Goal: Find contact information: Find contact information

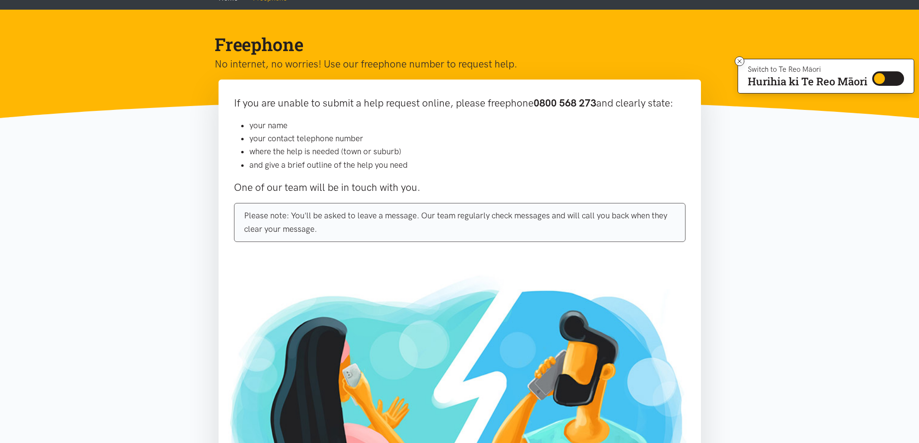
scroll to position [63, 0]
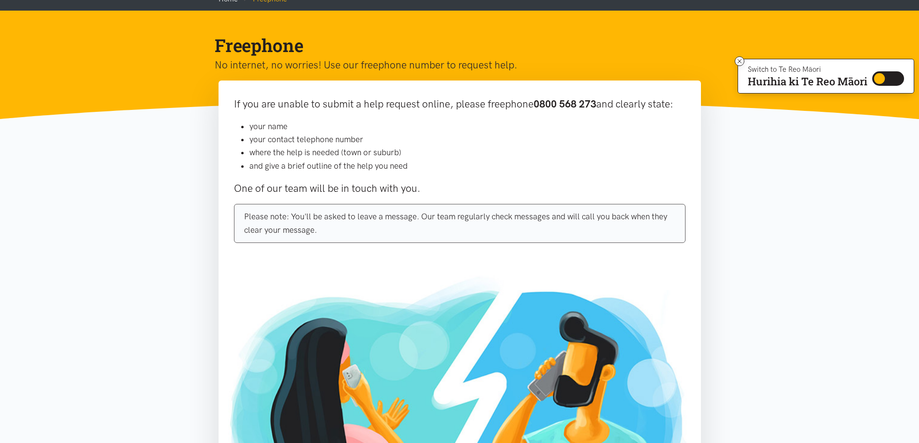
drag, startPoint x: 922, startPoint y: 84, endPoint x: 895, endPoint y: 118, distance: 43.0
click at [895, 118] on html "Skip to content Switch to Te Reo Māori Hurihia ki Te Reo Māori Switch to Te Reo…" at bounding box center [459, 334] width 919 height 795
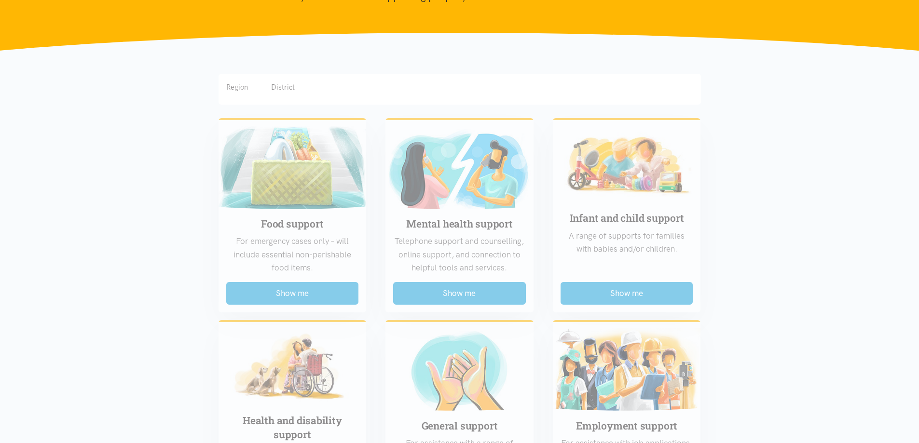
scroll to position [224, 0]
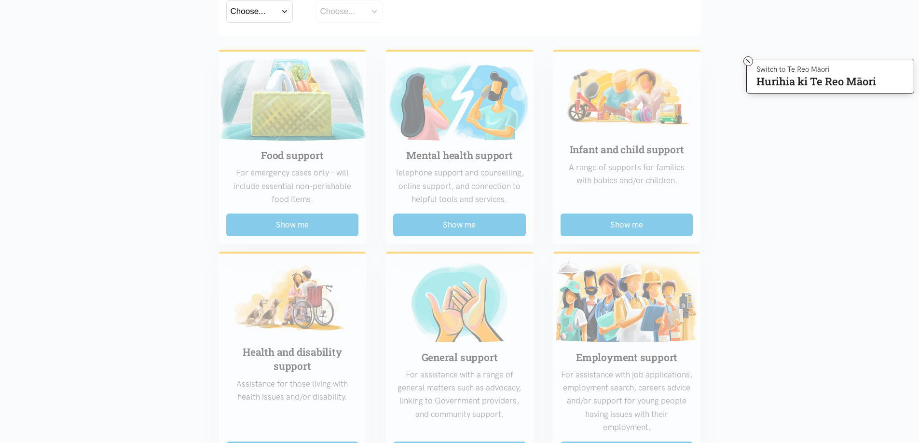
click at [919, 190] on html "Skip to content Switch to Te Reo Māori Hurihia ki Te Reo Māori Switch to Te Reo…" at bounding box center [459, 407] width 919 height 1263
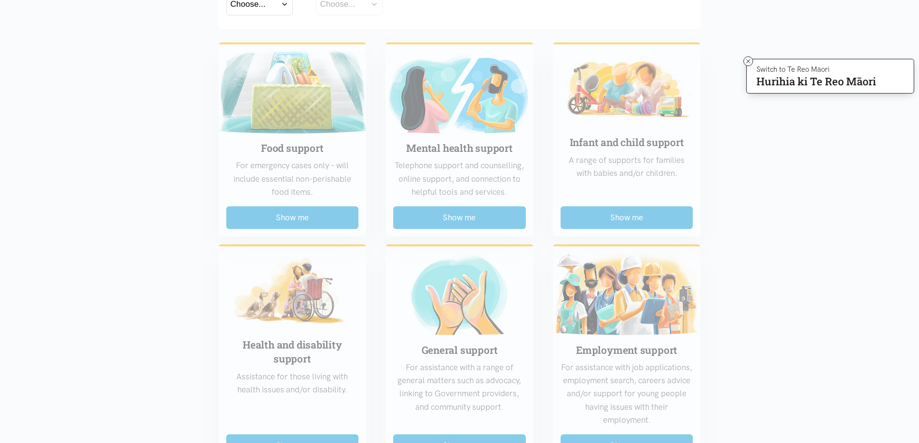
scroll to position [0, 0]
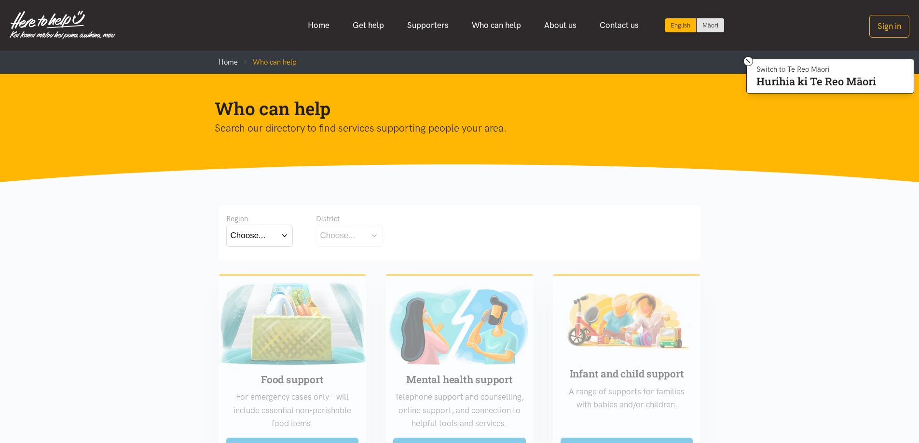
click at [371, 234] on button "Choose..." at bounding box center [349, 236] width 67 height 22
click at [282, 235] on button "Choose..." at bounding box center [259, 236] width 67 height 22
click at [254, 274] on label "[GEOGRAPHIC_DATA]" at bounding box center [260, 278] width 58 height 12
click at [0, 0] on input "[GEOGRAPHIC_DATA]" at bounding box center [0, 0] width 0 height 0
click at [406, 234] on button "Choose..." at bounding box center [364, 236] width 97 height 22
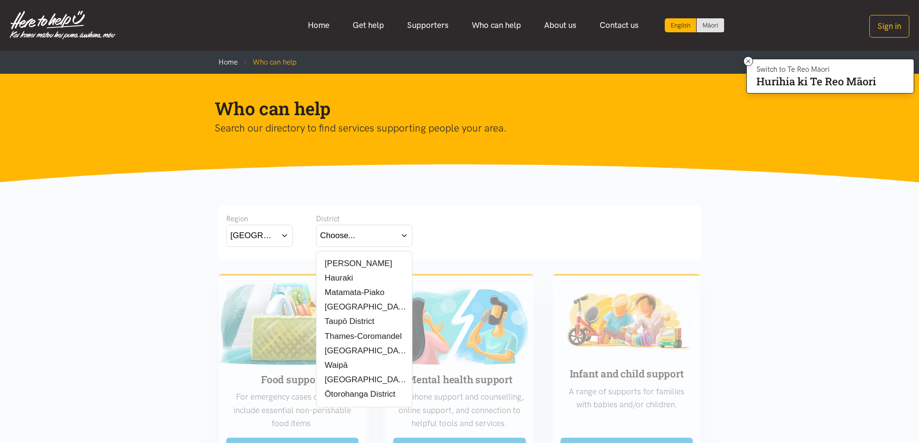
click at [353, 262] on label "[PERSON_NAME]" at bounding box center [356, 264] width 72 height 12
click at [0, 0] on input "[PERSON_NAME]" at bounding box center [0, 0] width 0 height 0
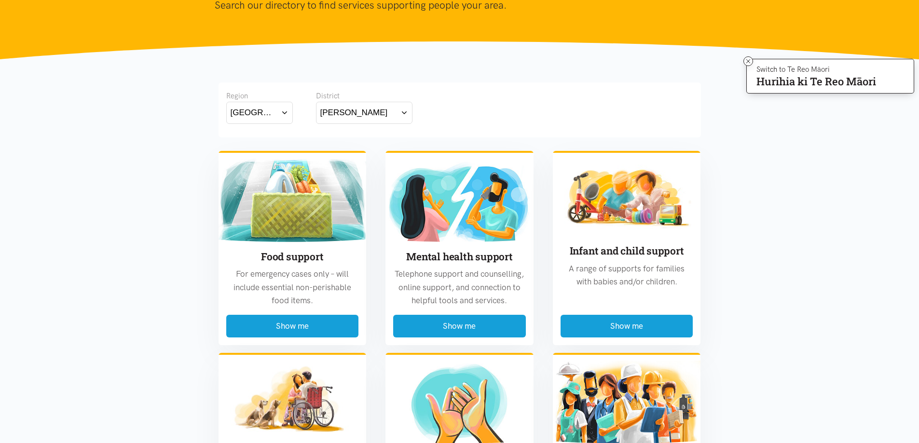
scroll to position [153, 0]
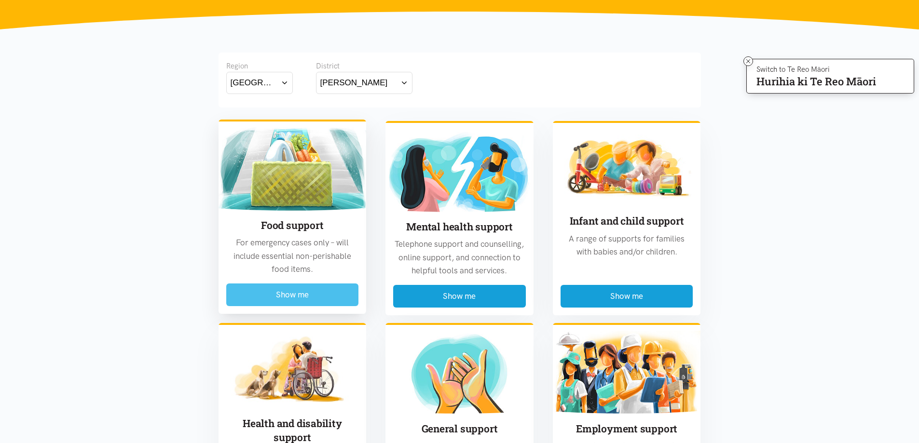
click at [318, 294] on button "Show me" at bounding box center [292, 295] width 133 height 23
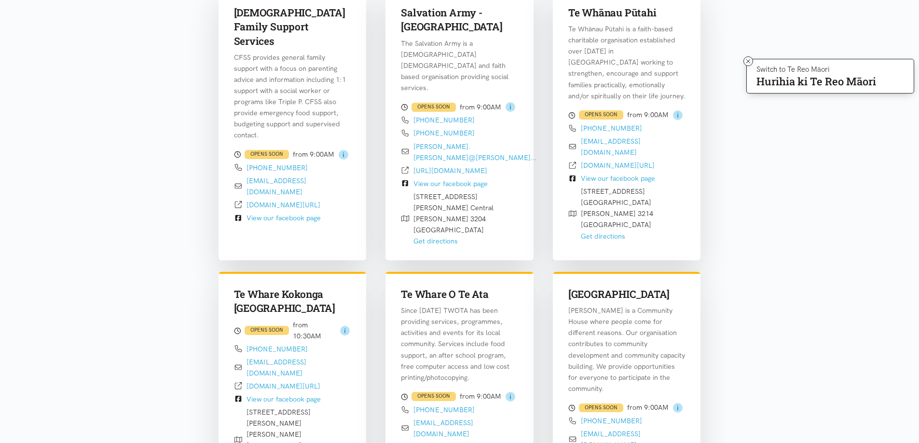
scroll to position [0, 0]
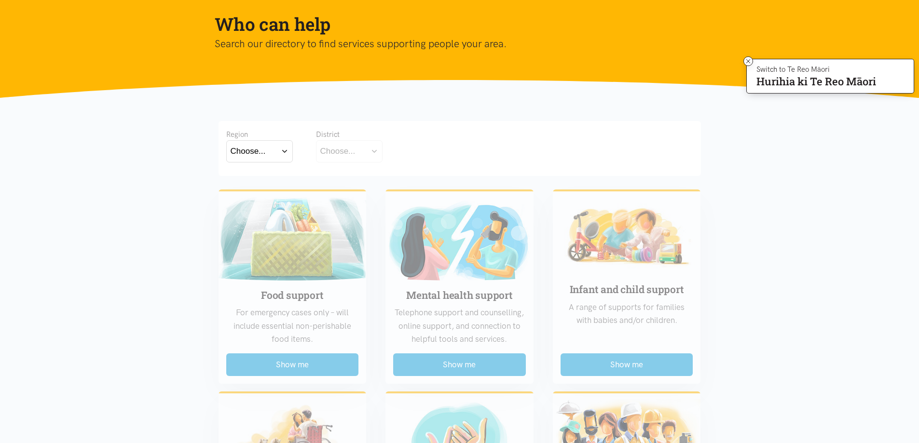
scroll to position [80, 0]
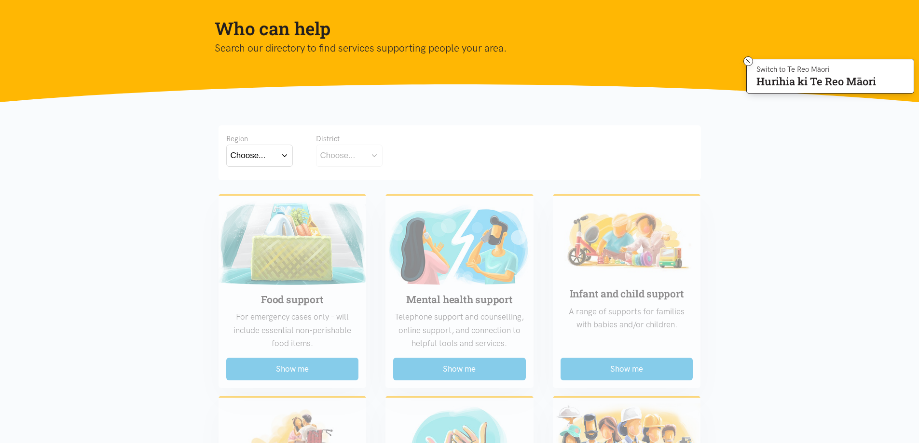
click at [266, 156] on button "Choose..." at bounding box center [259, 156] width 67 height 22
click at [253, 195] on label "Waikato" at bounding box center [260, 198] width 58 height 12
click at [0, 0] on input "Waikato" at bounding box center [0, 0] width 0 height 0
click at [362, 156] on button "Choose..." at bounding box center [364, 156] width 97 height 22
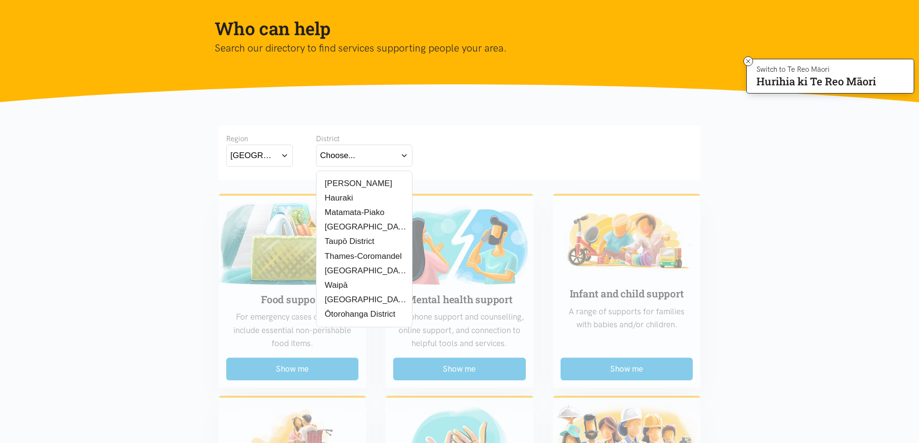
click at [341, 182] on label "[PERSON_NAME]" at bounding box center [356, 184] width 72 height 12
click at [0, 0] on input "[PERSON_NAME]" at bounding box center [0, 0] width 0 height 0
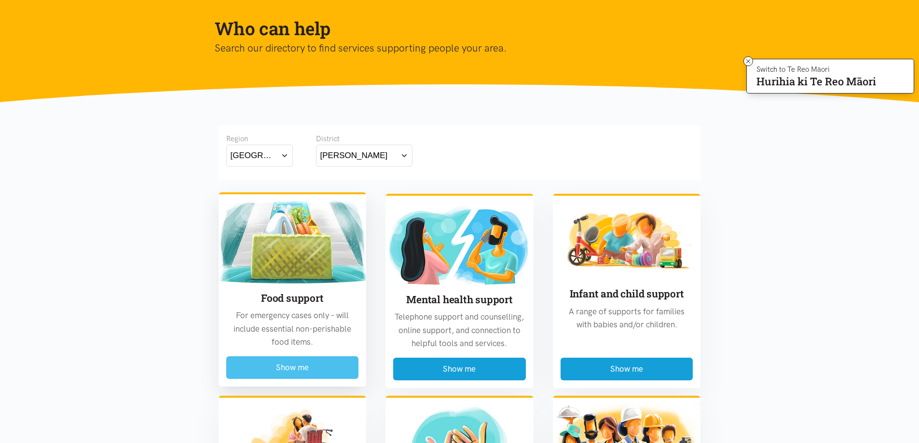
click at [272, 371] on button "Show me" at bounding box center [292, 368] width 133 height 23
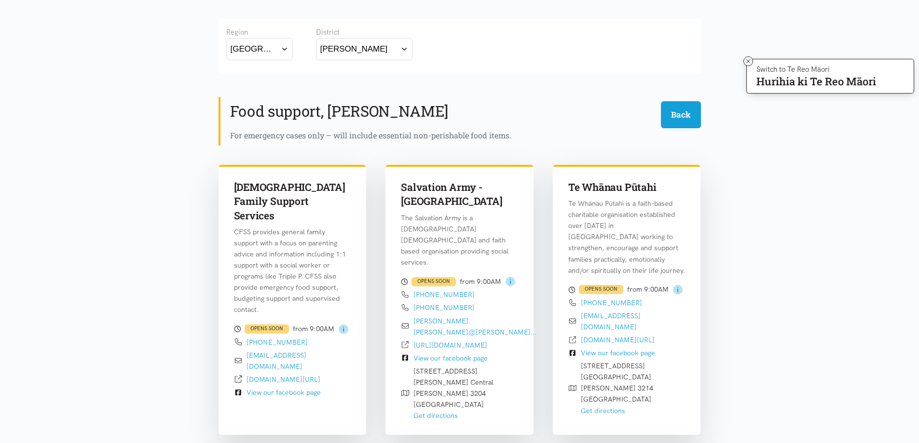
scroll to position [0, 0]
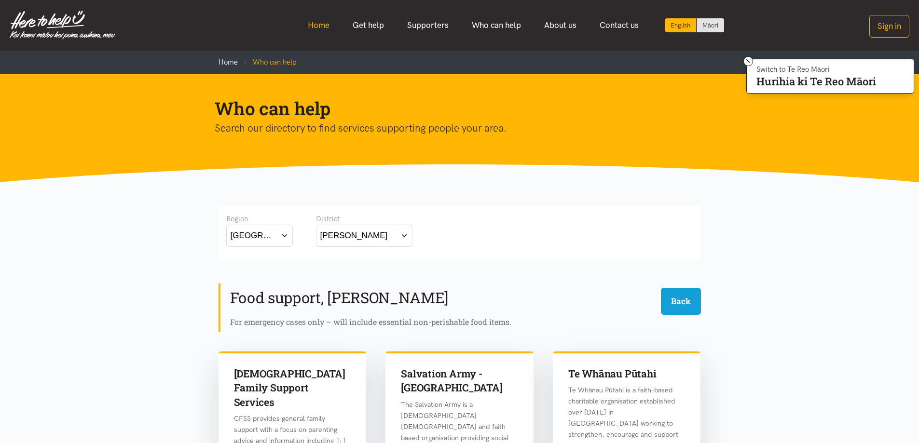
click at [314, 25] on link "Home" at bounding box center [318, 25] width 45 height 21
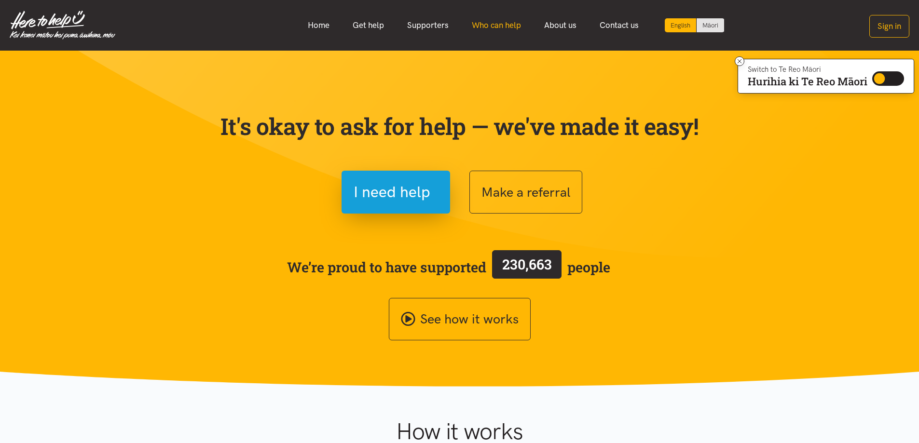
click at [489, 24] on link "Who can help" at bounding box center [496, 25] width 72 height 21
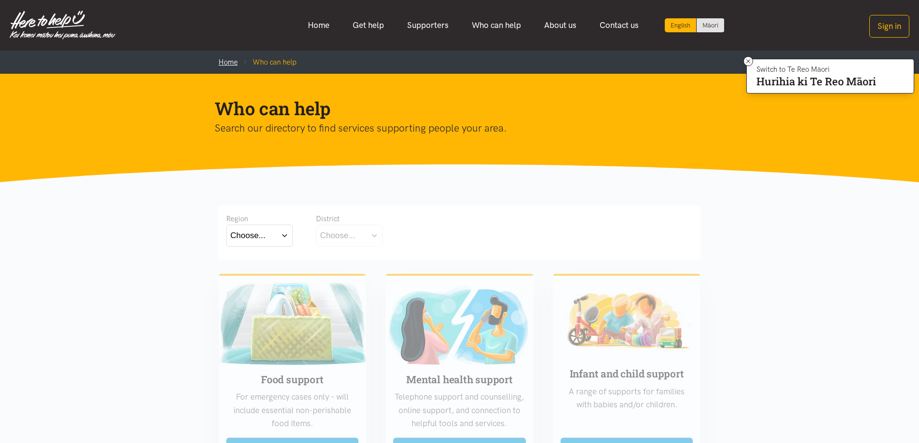
click at [229, 60] on link "Home" at bounding box center [228, 62] width 19 height 9
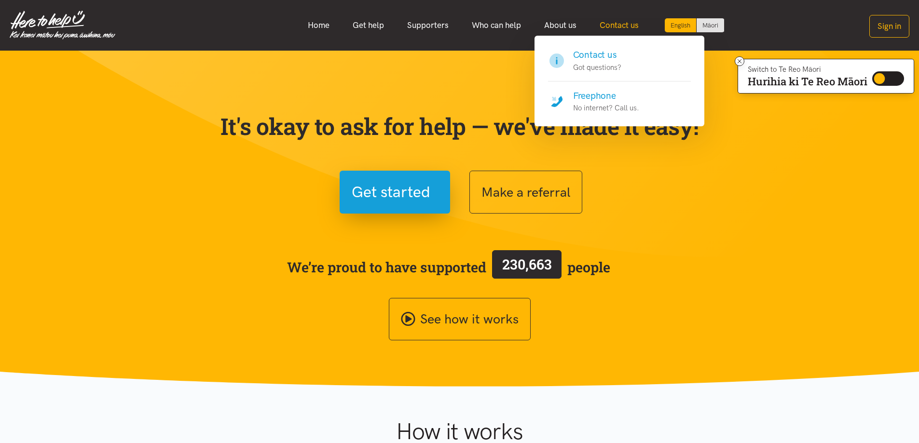
click at [629, 24] on link "Contact us" at bounding box center [619, 25] width 62 height 21
click at [599, 100] on h4 "Freephone" at bounding box center [606, 96] width 66 height 14
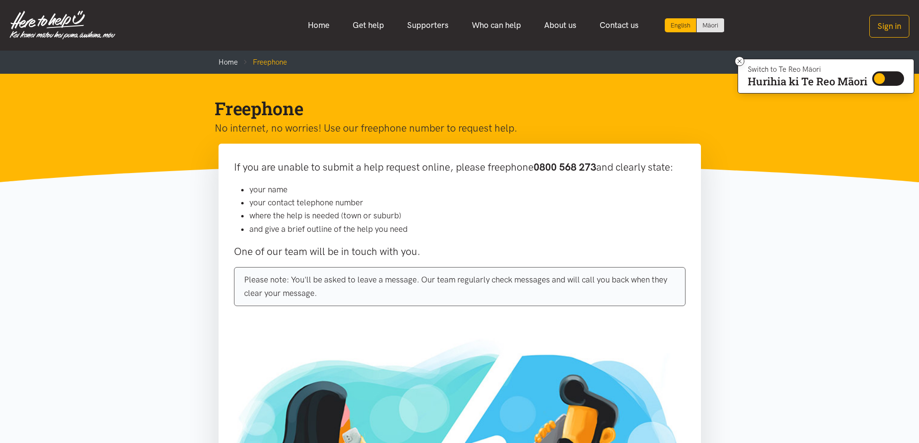
click at [546, 167] on b "0800 568 273" at bounding box center [565, 167] width 63 height 12
click at [563, 169] on b "0800 568 273" at bounding box center [565, 167] width 63 height 12
click at [585, 168] on b "0800 568 273" at bounding box center [565, 167] width 63 height 12
click at [612, 167] on p "If you are unable to submit a help request online, please freephone 0800 568 27…" at bounding box center [460, 167] width 452 height 16
click at [641, 169] on p "If you are unable to submit a help request online, please freephone 0800 568 27…" at bounding box center [460, 167] width 452 height 16
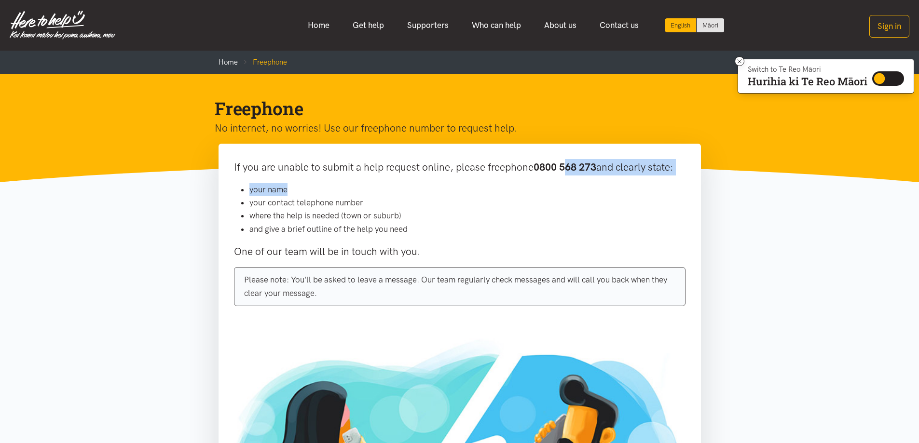
drag, startPoint x: 569, startPoint y: 166, endPoint x: 573, endPoint y: 176, distance: 10.8
click at [573, 176] on div "If you are unable to submit a help request online, please freephone 0800 568 27…" at bounding box center [460, 236] width 483 height 185
click at [562, 208] on li "your contact telephone number" at bounding box center [467, 202] width 436 height 13
click at [564, 169] on b "0800 568 273" at bounding box center [565, 167] width 63 height 12
click at [570, 172] on b "0800 568 273" at bounding box center [565, 167] width 63 height 12
